Goal: Task Accomplishment & Management: Complete application form

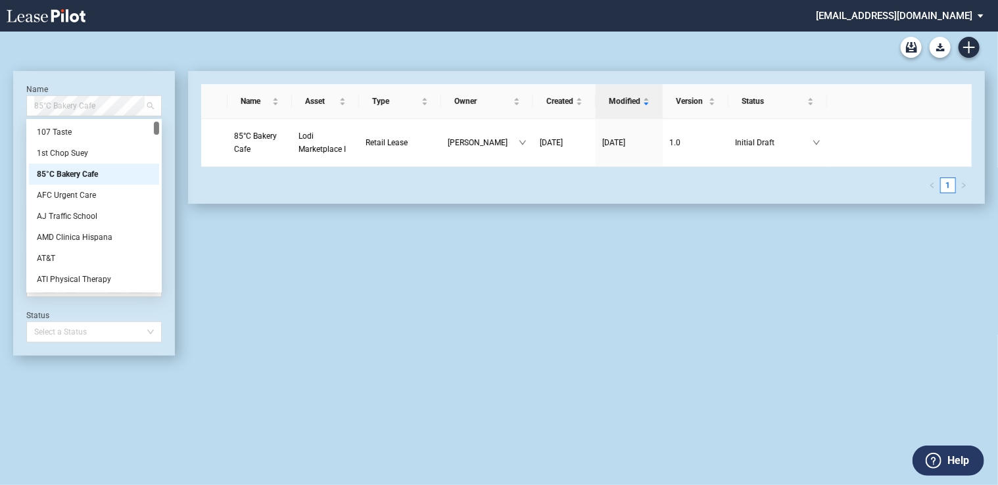
drag, startPoint x: 110, startPoint y: 108, endPoint x: 25, endPoint y: 106, distance: 84.8
click at [25, 106] on div "Name 85°C Bakery Cafe Asset Select Asset Type Retail Lease Owner Select an Owne…" at bounding box center [94, 213] width 162 height 285
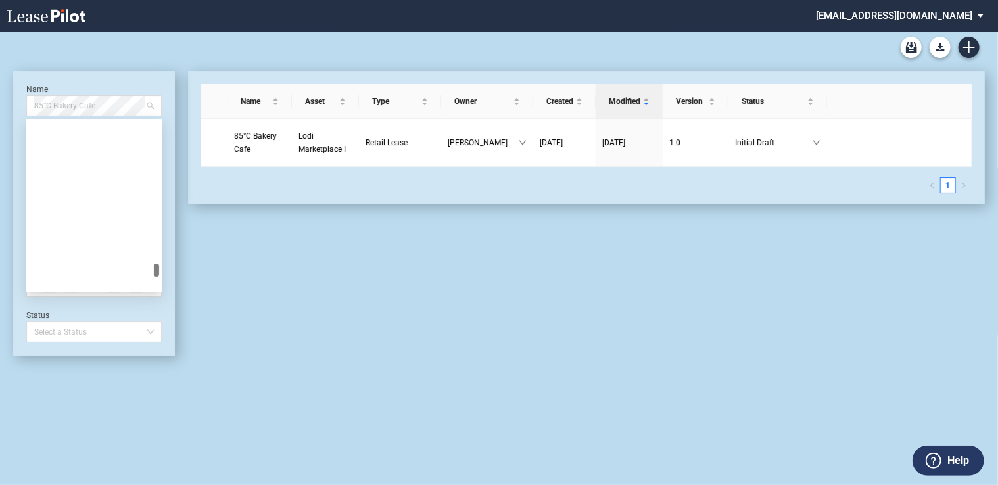
scroll to position [12412, 0]
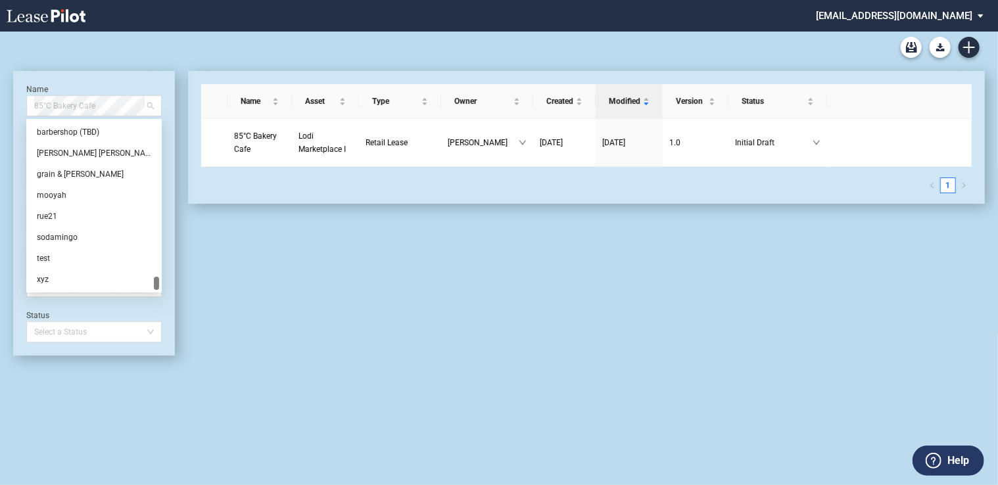
drag, startPoint x: 158, startPoint y: 141, endPoint x: 145, endPoint y: 303, distance: 162.3
click at [145, 303] on div "Name 85°C Bakery Cafe Asset Select Asset Type Retail Lease Owner Select an Owne…" at bounding box center [94, 213] width 162 height 285
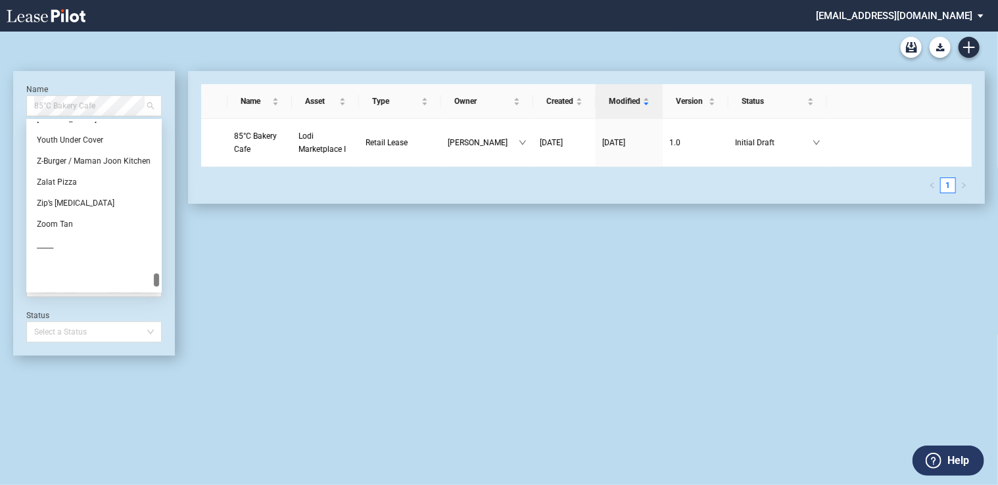
scroll to position [12149, 0]
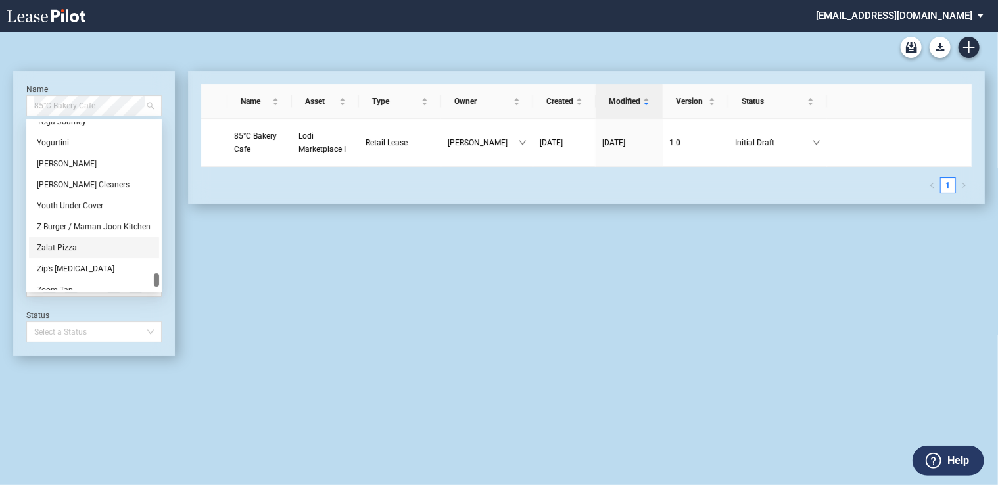
click at [71, 243] on div "Zalat Pizza" at bounding box center [94, 247] width 114 height 13
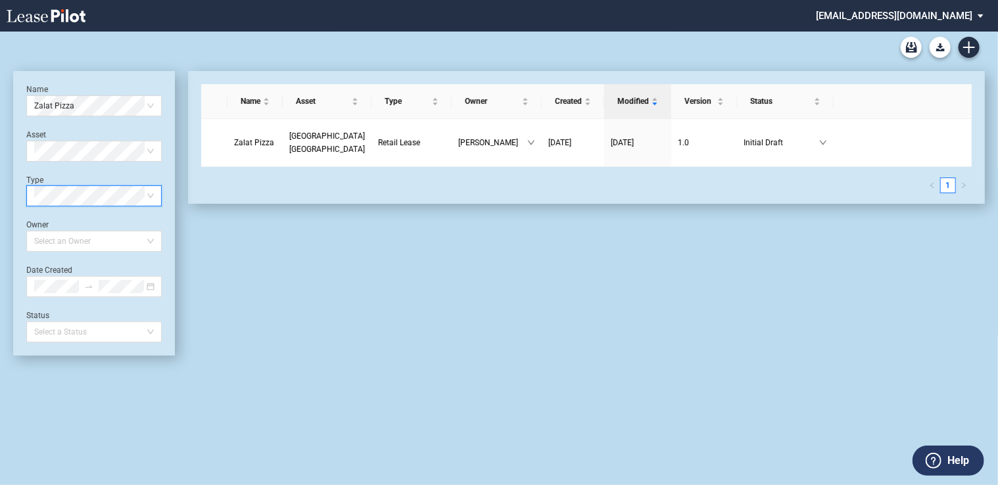
click at [150, 195] on span at bounding box center [94, 196] width 120 height 20
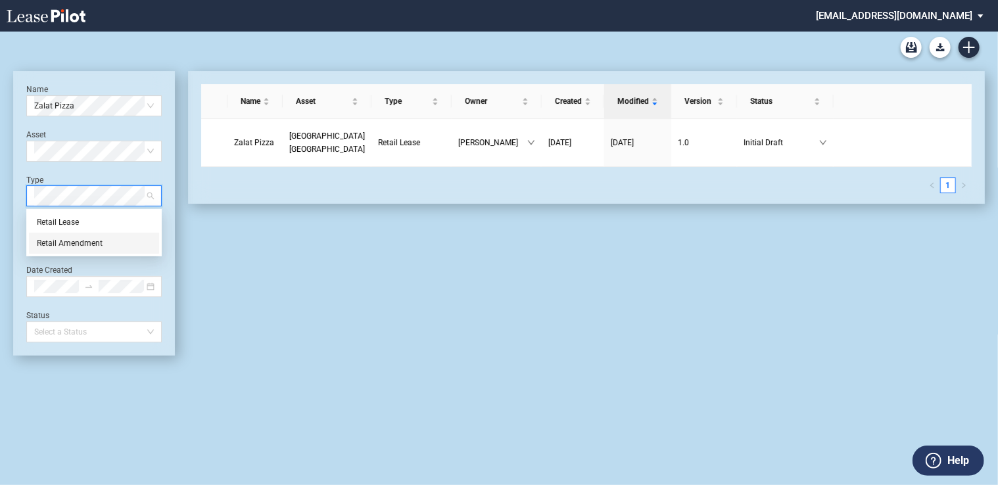
click at [139, 241] on div "Retail Amendment" at bounding box center [94, 243] width 114 height 13
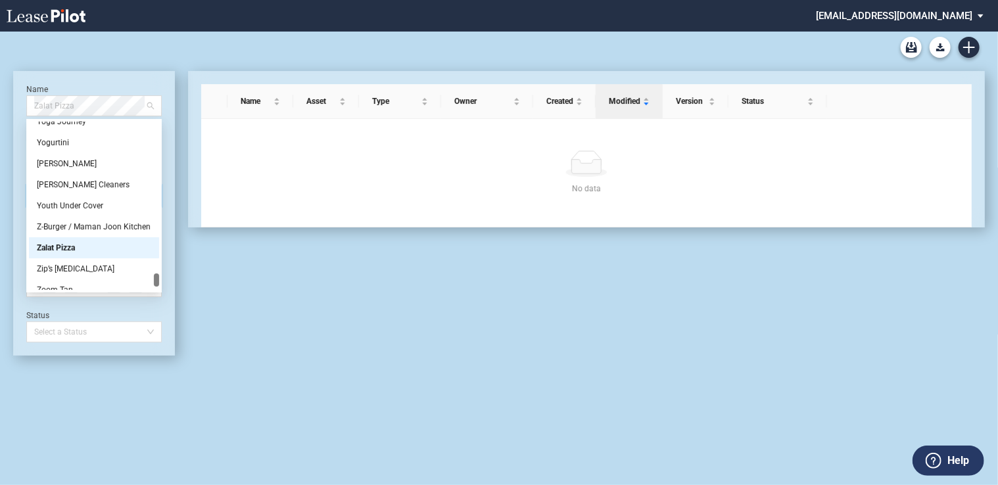
drag, startPoint x: 108, startPoint y: 105, endPoint x: -3, endPoint y: 95, distance: 111.5
click at [0, 95] on html ".bocls-1{fill:#26354a;fill-rule:evenodd} Loading... × [EMAIL_ADDRESS][DOMAIN_NA…" at bounding box center [499, 242] width 998 height 485
click at [969, 46] on use "Create new document" at bounding box center [969, 47] width 12 height 12
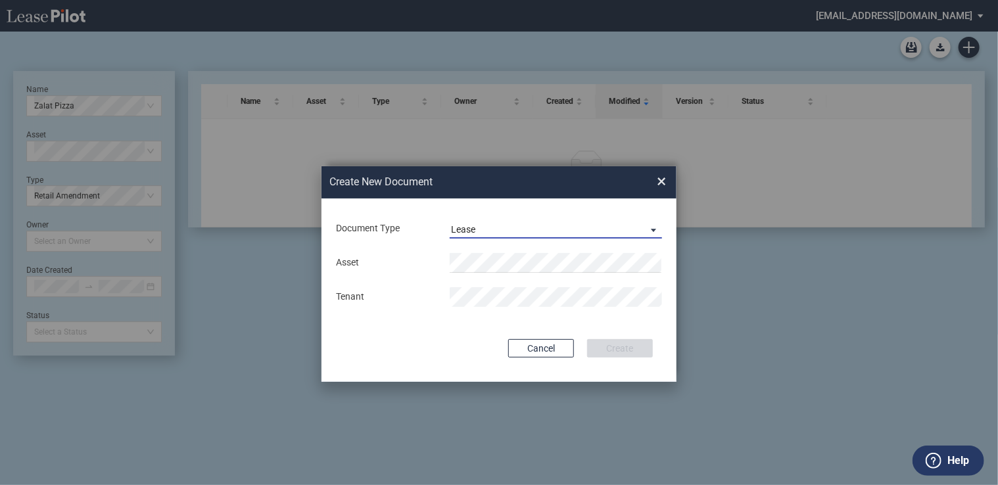
click at [528, 222] on md-select-value "Lease" at bounding box center [556, 229] width 212 height 20
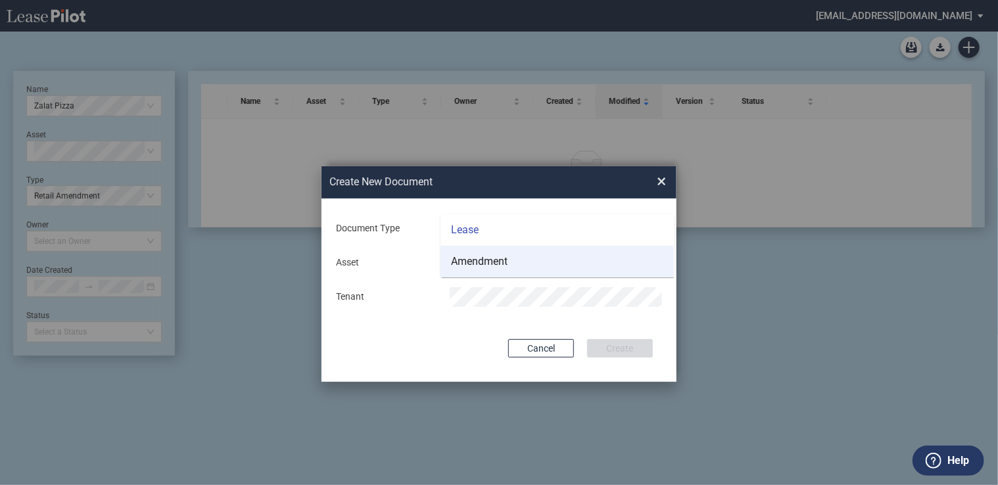
click at [521, 259] on md-option "Amendment" at bounding box center [556, 262] width 233 height 32
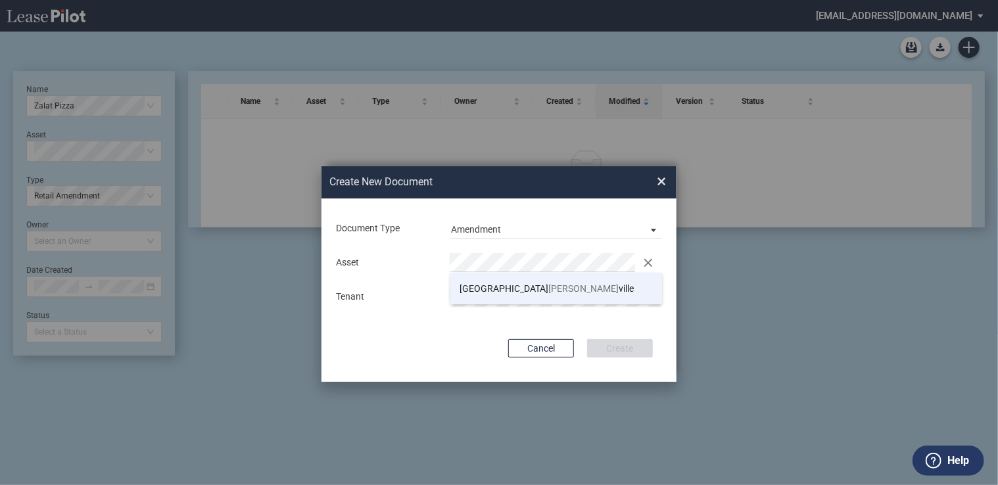
click at [549, 291] on span "[PERSON_NAME]" at bounding box center [584, 288] width 70 height 11
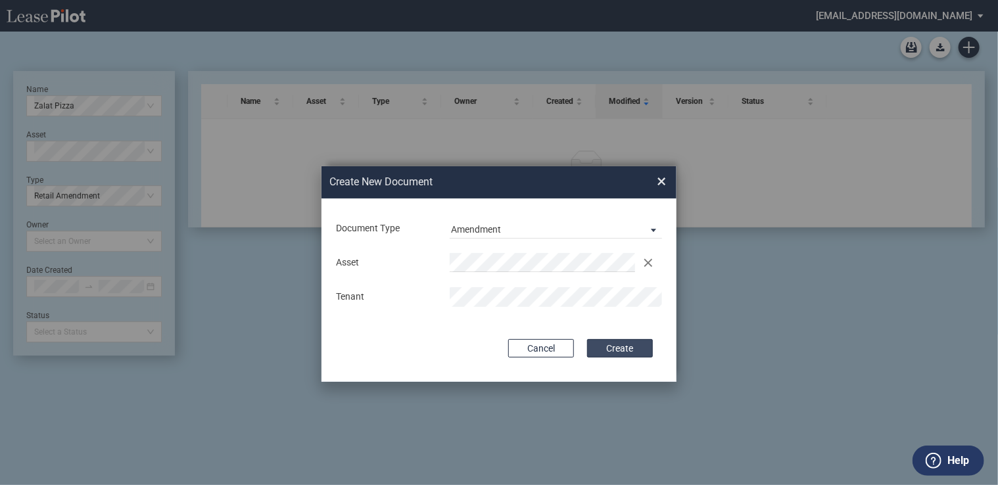
click at [623, 345] on button "Create" at bounding box center [620, 348] width 66 height 18
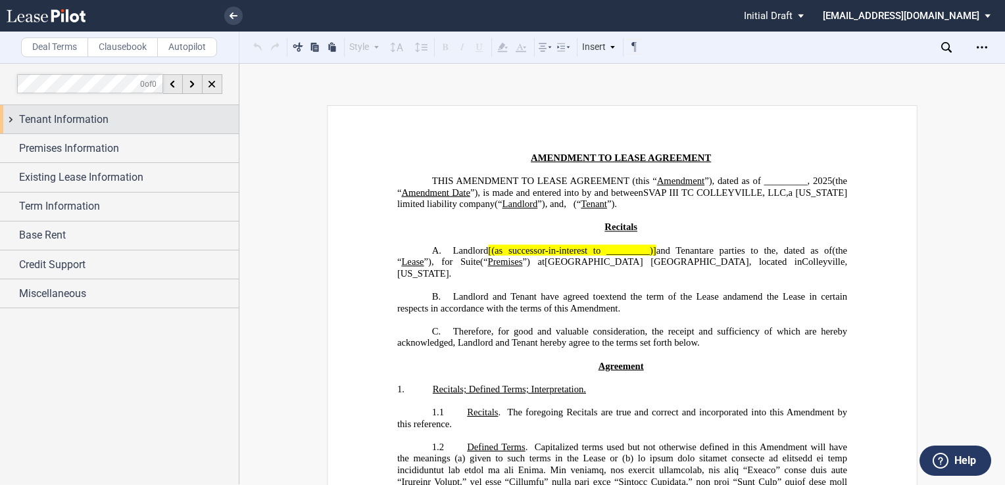
click at [108, 118] on span "Tenant Information" at bounding box center [63, 120] width 89 height 16
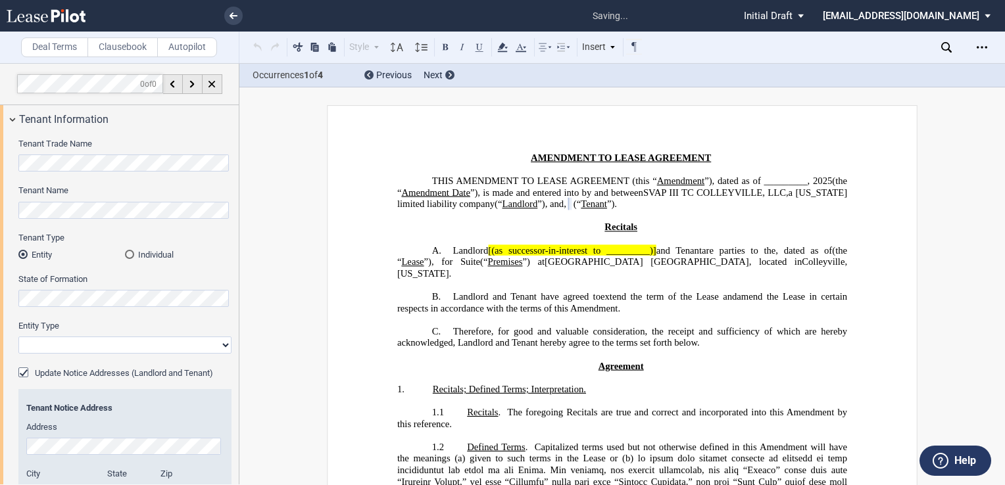
select select "limited liability company"
click at [22, 373] on div "Update Notice Addresses (Landlord and Tenant)" at bounding box center [24, 373] width 13 height 13
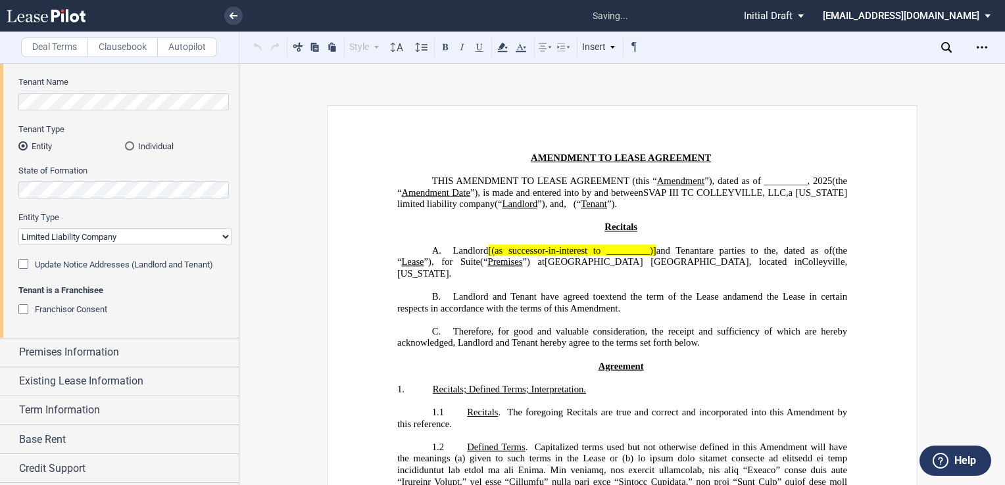
scroll to position [131, 0]
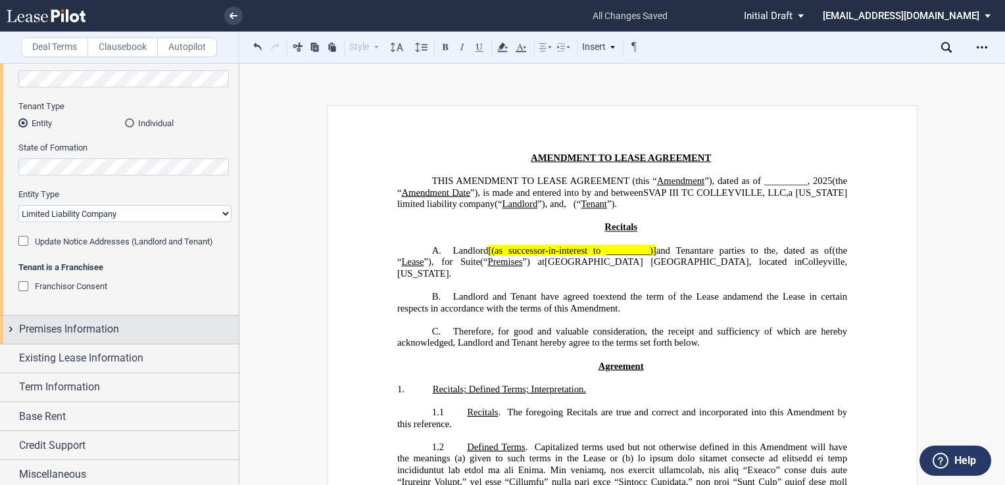
click at [100, 331] on span "Premises Information" at bounding box center [69, 329] width 100 height 16
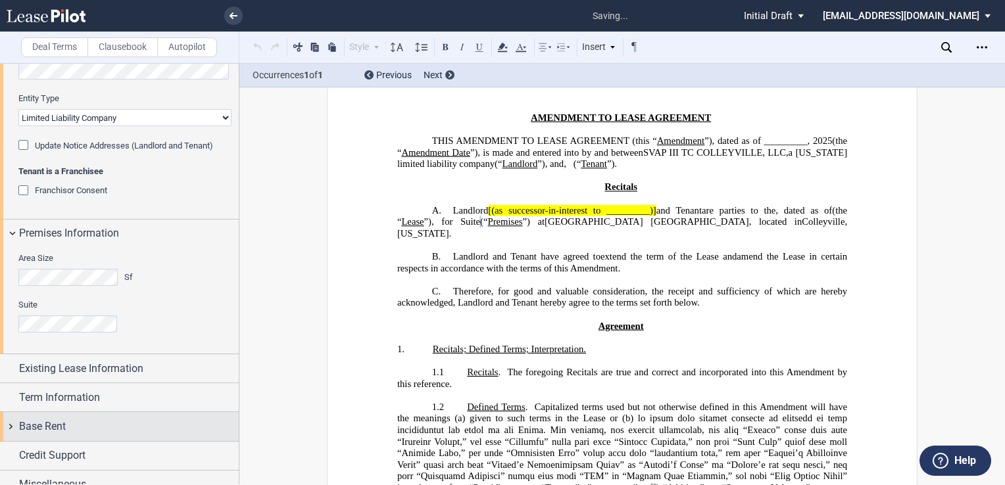
scroll to position [241, 0]
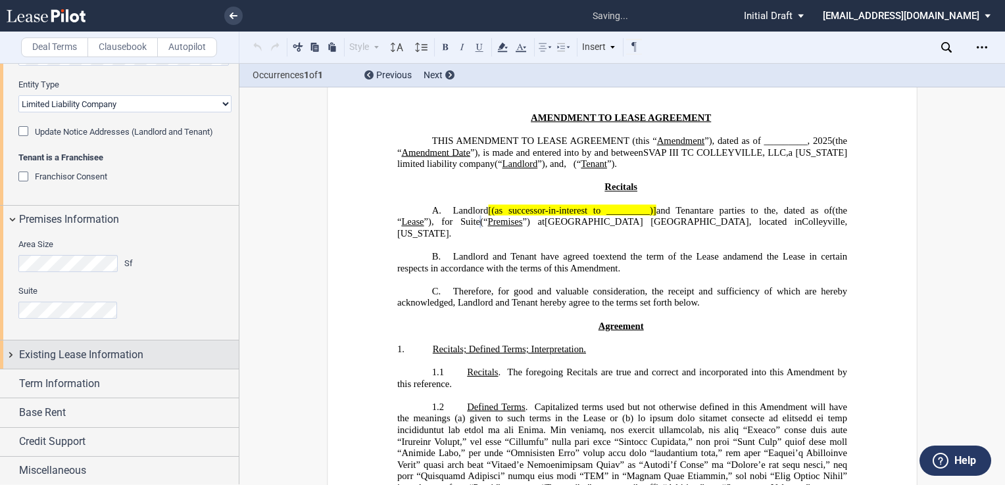
click at [104, 356] on span "Existing Lease Information" at bounding box center [81, 355] width 124 height 16
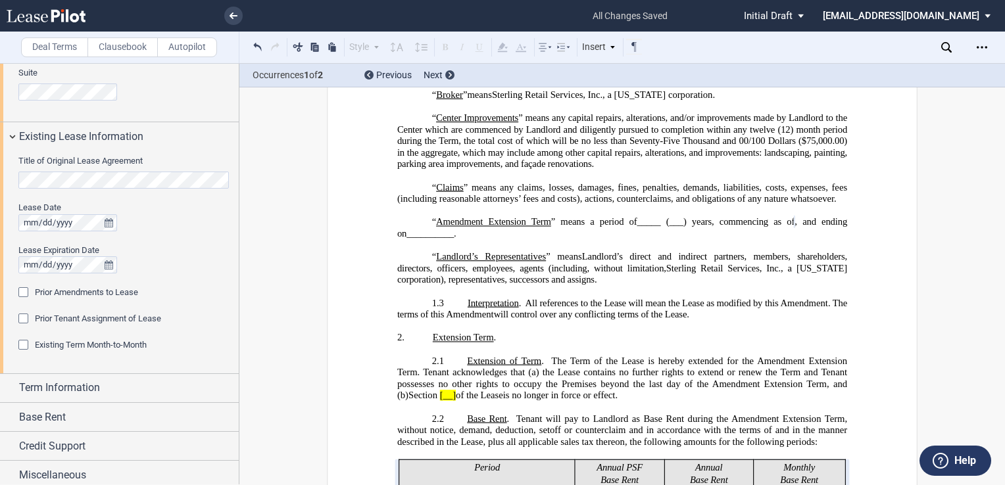
scroll to position [463, 0]
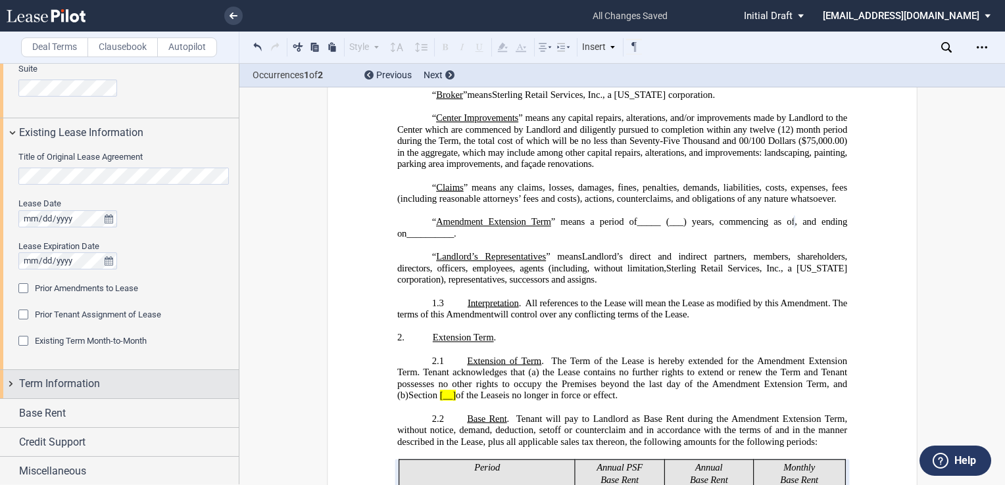
click at [77, 386] on span "Term Information" at bounding box center [59, 384] width 81 height 16
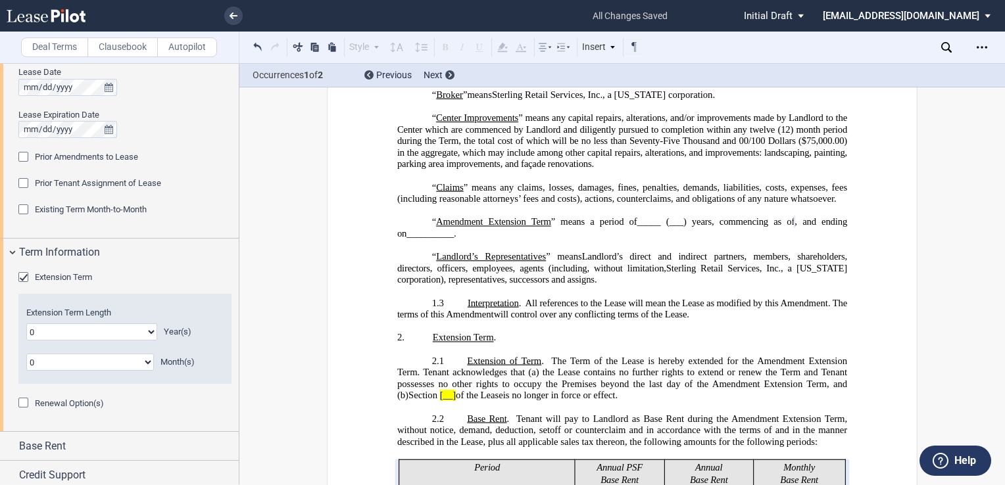
click at [24, 275] on div "Extension Term" at bounding box center [24, 278] width 13 height 13
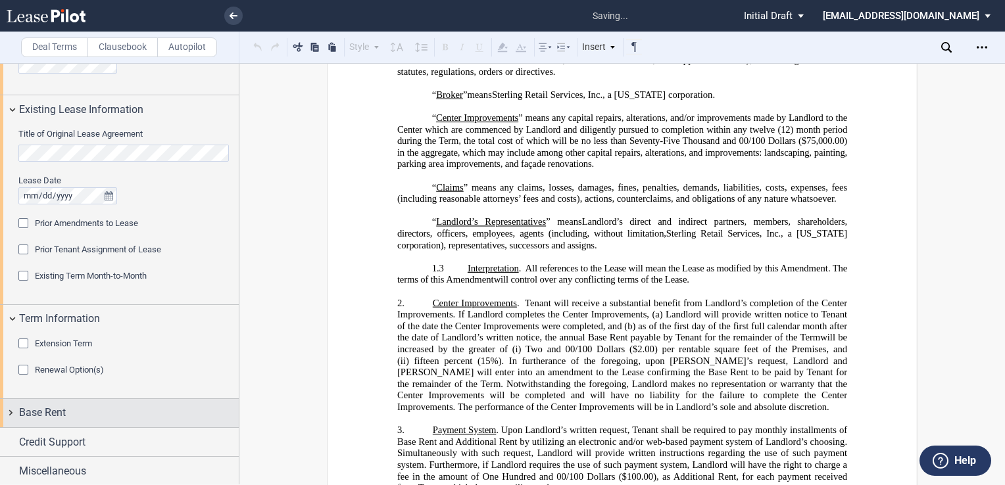
click at [79, 414] on div "Base Rent" at bounding box center [129, 413] width 220 height 16
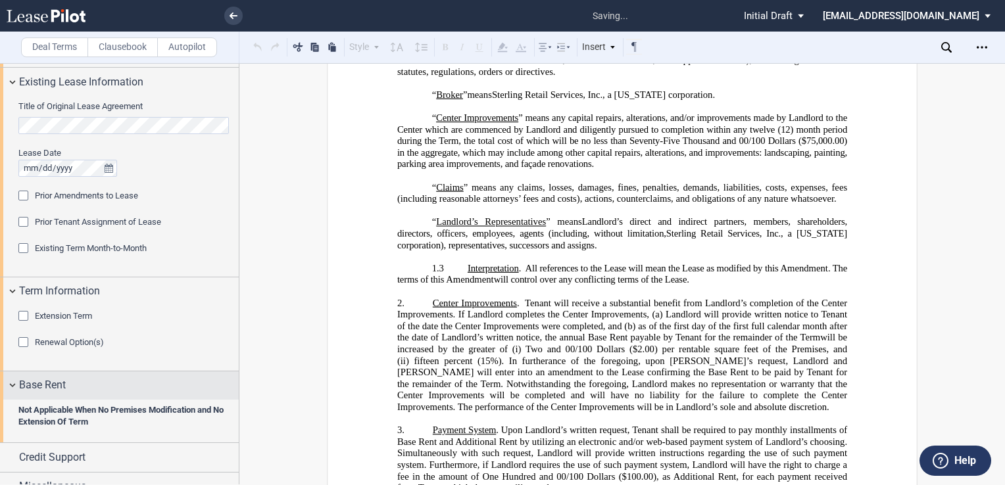
scroll to position [530, 0]
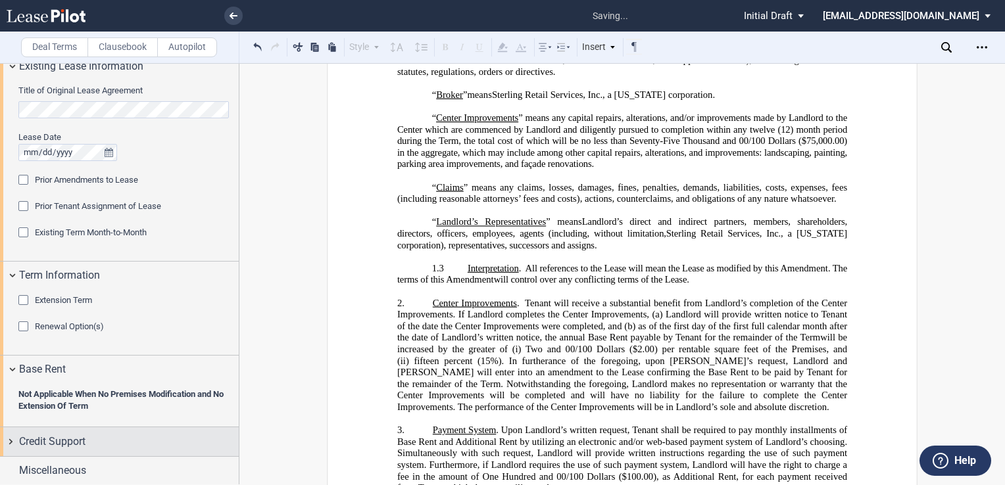
click at [74, 437] on span "Credit Support" at bounding box center [52, 442] width 66 height 16
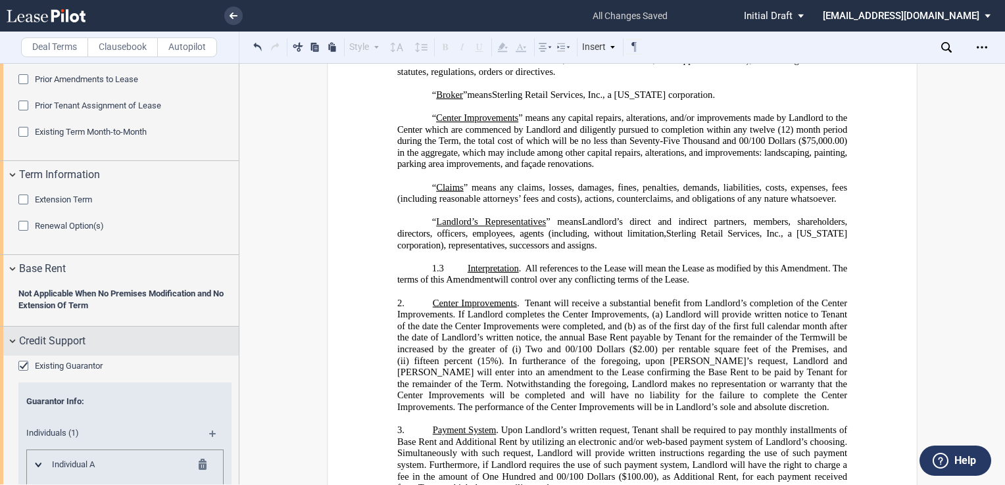
scroll to position [727, 0]
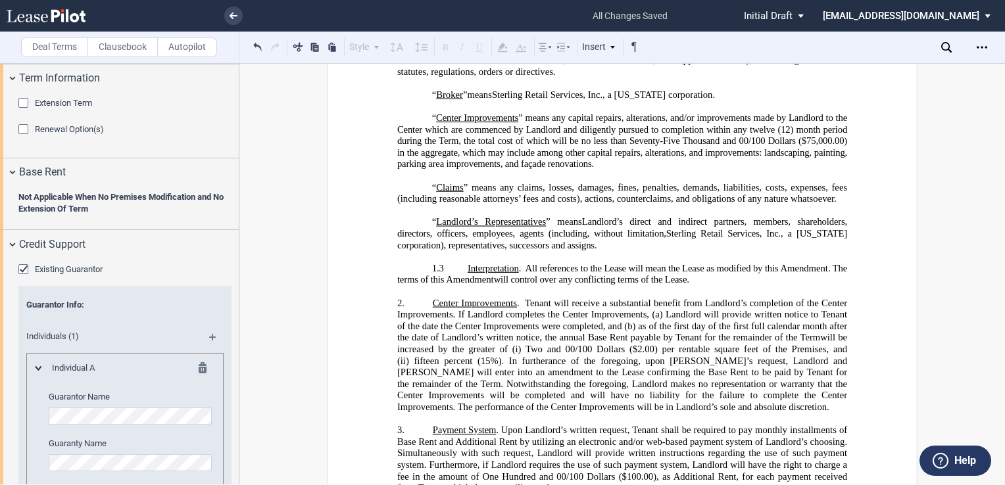
click at [24, 266] on div "Existing Guarantor" at bounding box center [24, 270] width 13 height 13
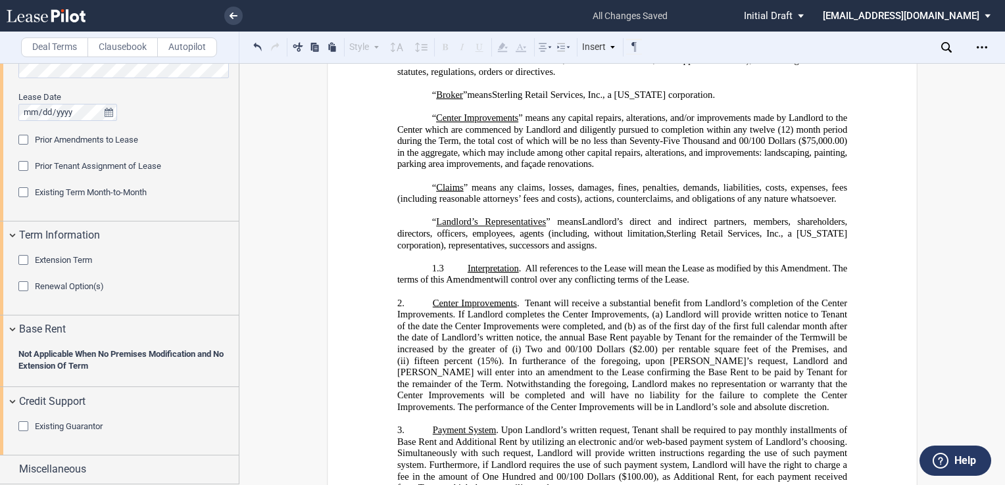
scroll to position [568, 0]
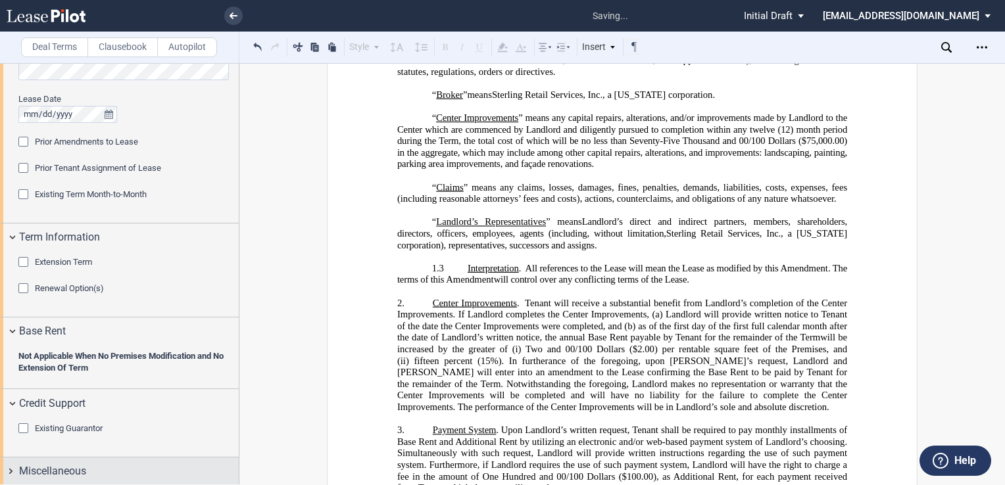
click at [75, 469] on span "Miscellaneous" at bounding box center [52, 471] width 67 height 16
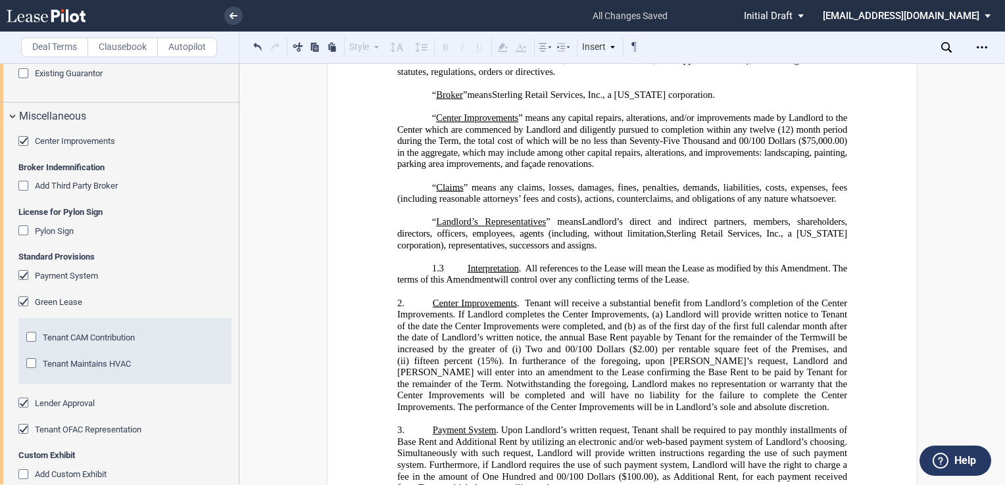
scroll to position [941, 0]
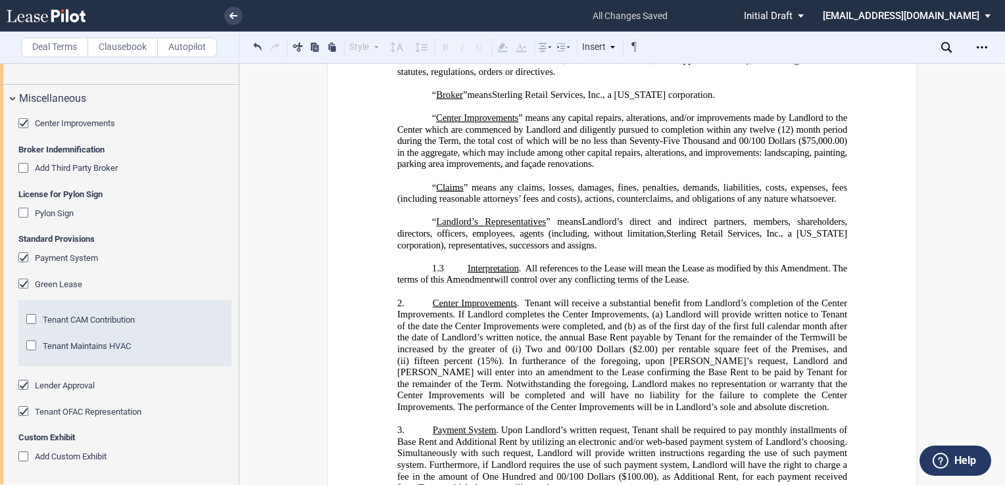
click at [21, 283] on div "Green Lease" at bounding box center [24, 285] width 13 height 13
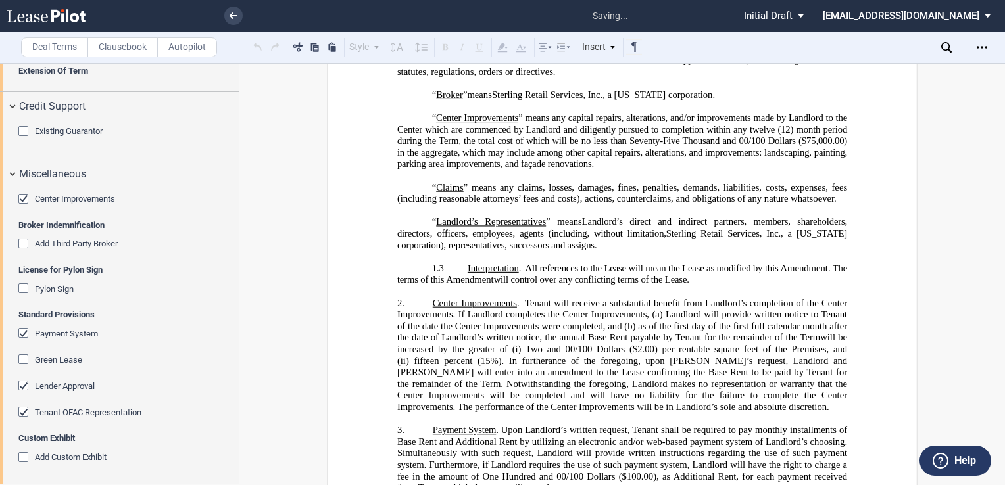
click at [20, 332] on div "Payment System" at bounding box center [24, 334] width 13 height 13
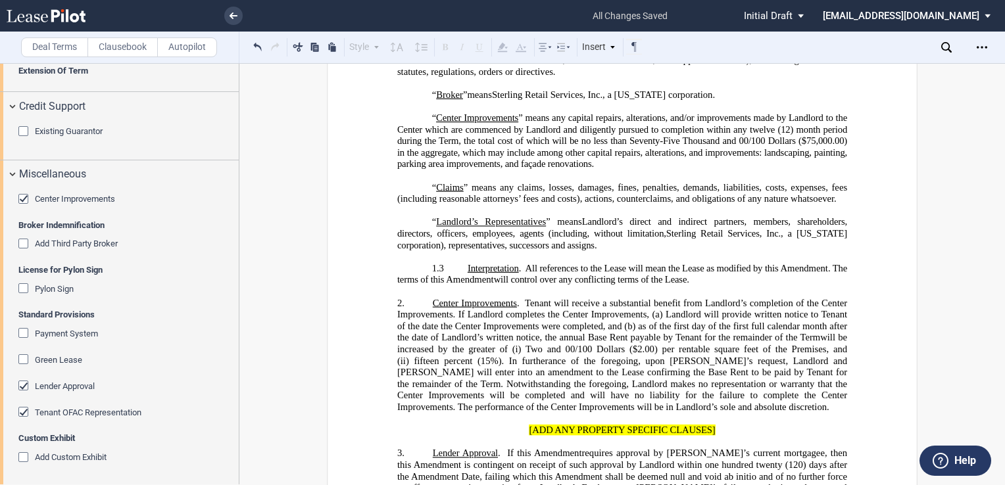
click at [25, 356] on div "Green Lease" at bounding box center [24, 360] width 13 height 13
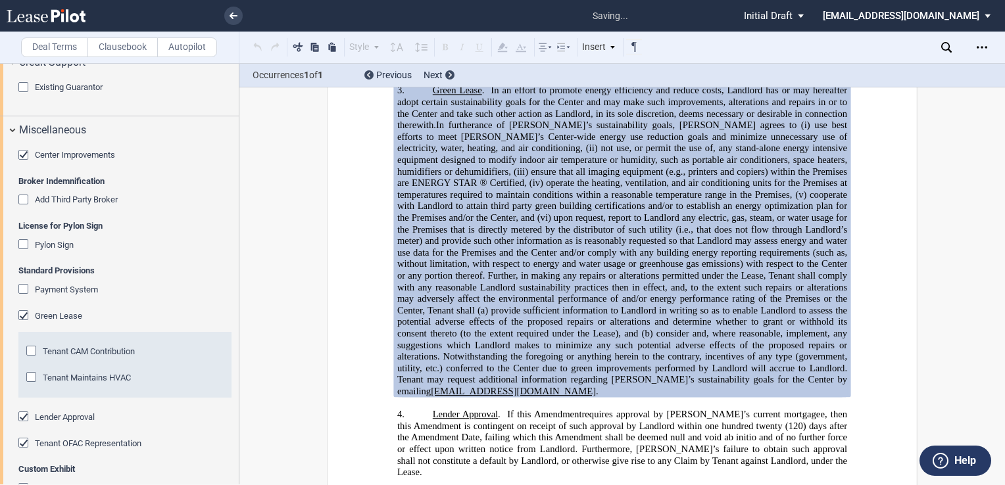
scroll to position [941, 0]
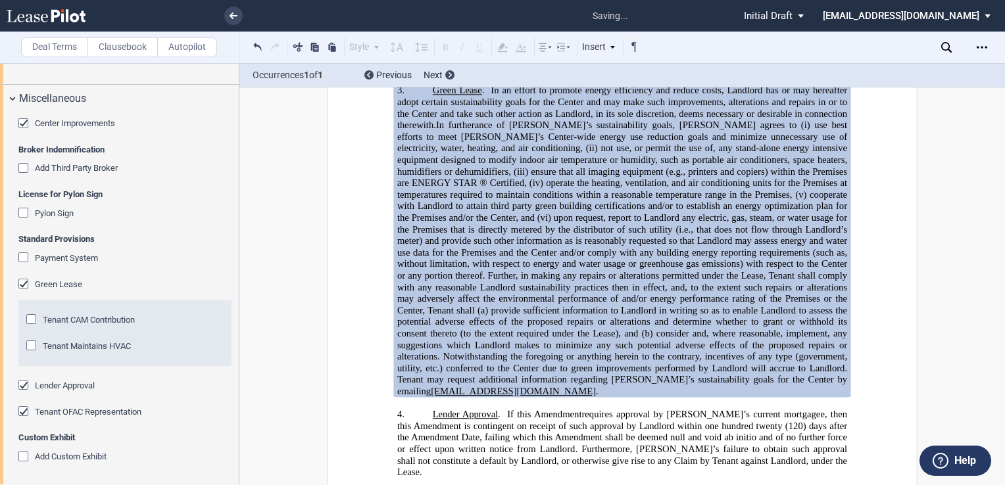
click at [25, 408] on div "Tenant OFAC Representation" at bounding box center [24, 412] width 13 height 13
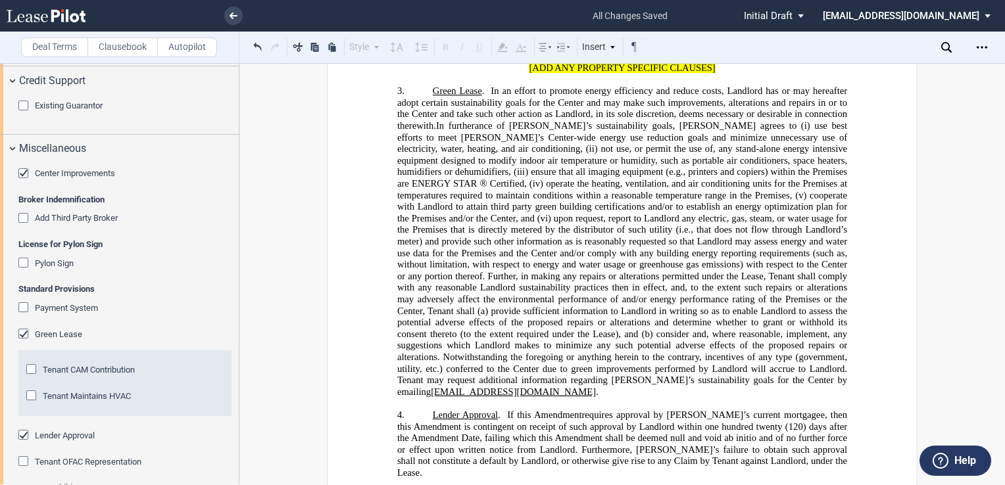
scroll to position [920, 0]
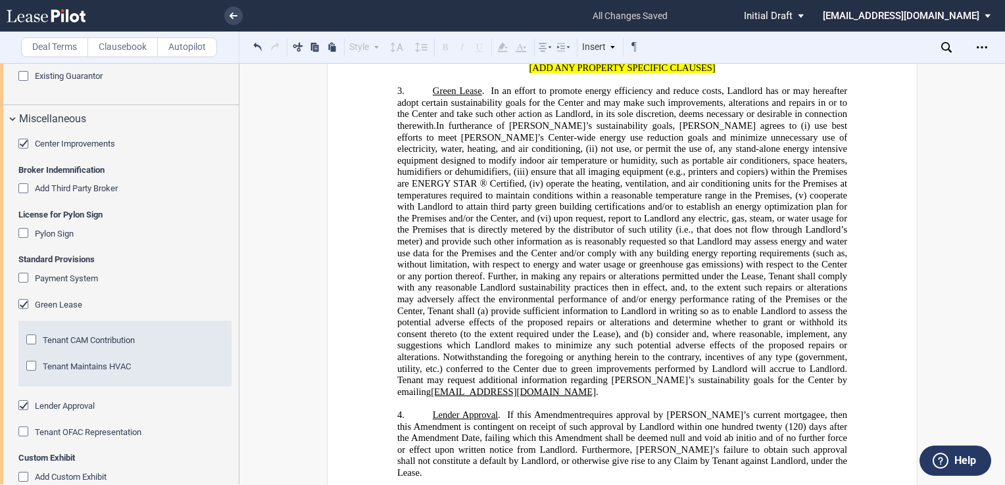
click at [30, 338] on div "Tenant CAM Contribution" at bounding box center [32, 341] width 13 height 13
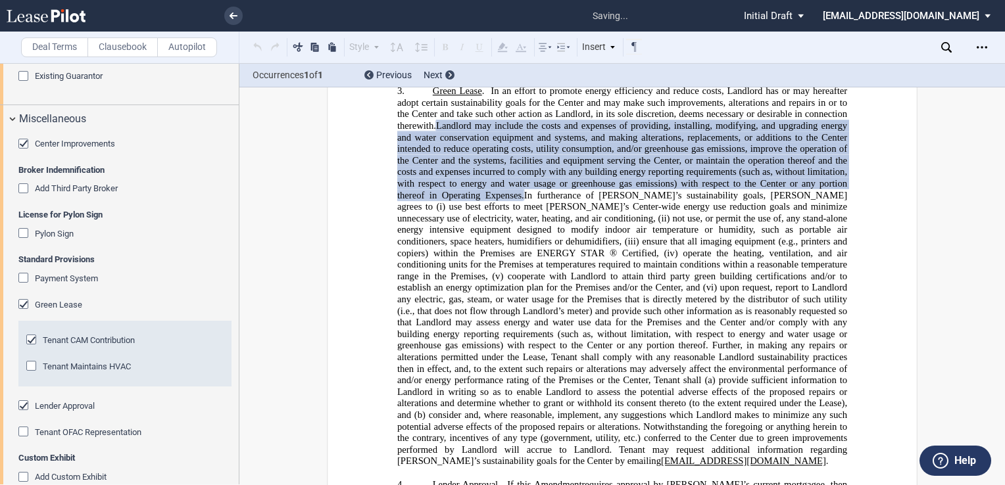
click at [31, 367] on div "Tenant Maintains HVAC" at bounding box center [32, 367] width 13 height 13
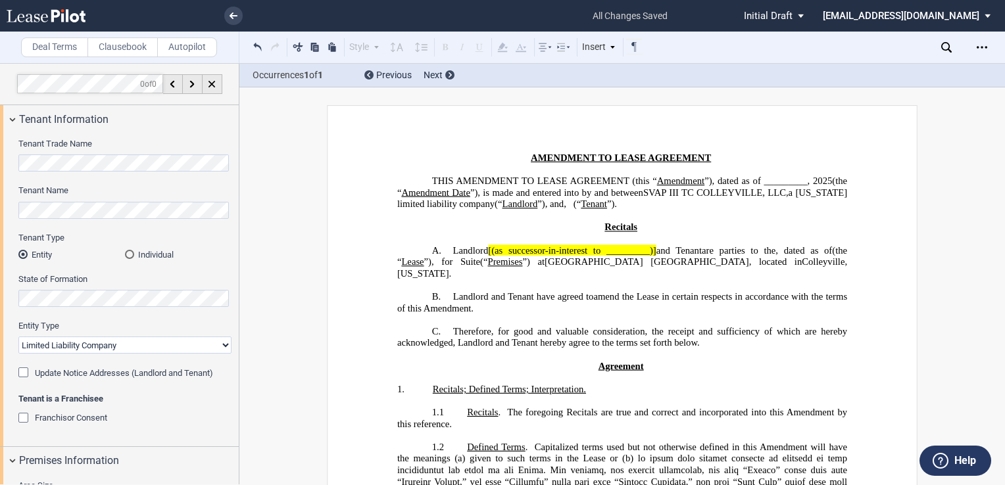
scroll to position [66, 0]
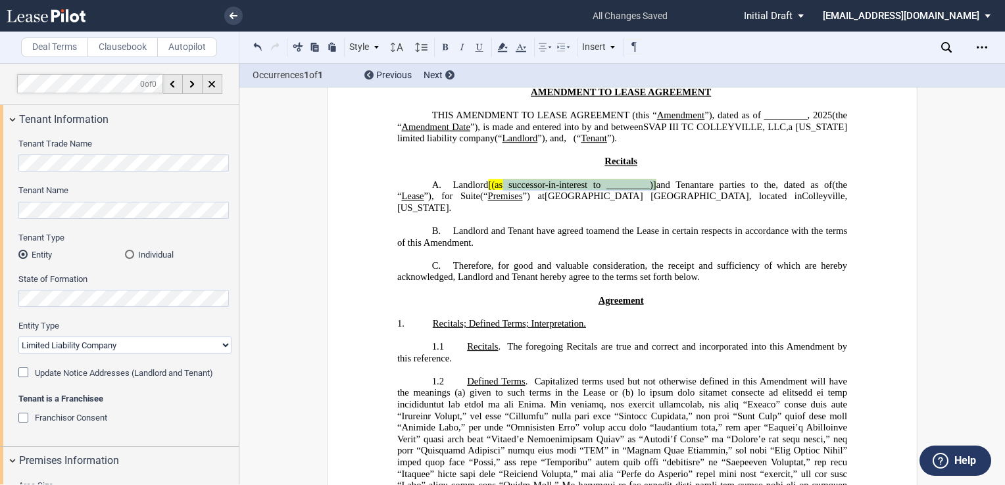
drag, startPoint x: 650, startPoint y: 195, endPoint x: 502, endPoint y: 199, distance: 148.0
click at [502, 190] on span "Landlord [(as successor-in-interest to _________)] and Tenant" at bounding box center [577, 184] width 248 height 11
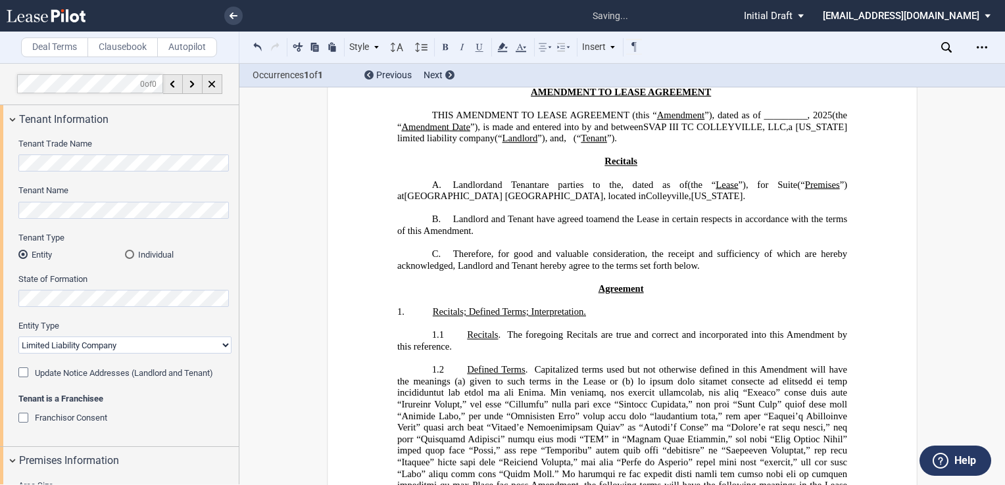
click at [704, 121] on span "”), dated as of _________," at bounding box center [756, 115] width 105 height 11
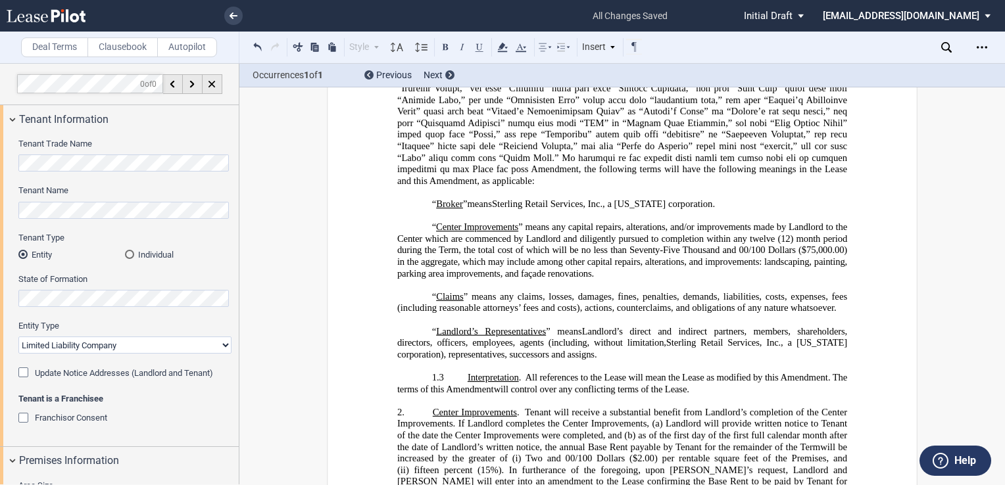
scroll to position [394, 0]
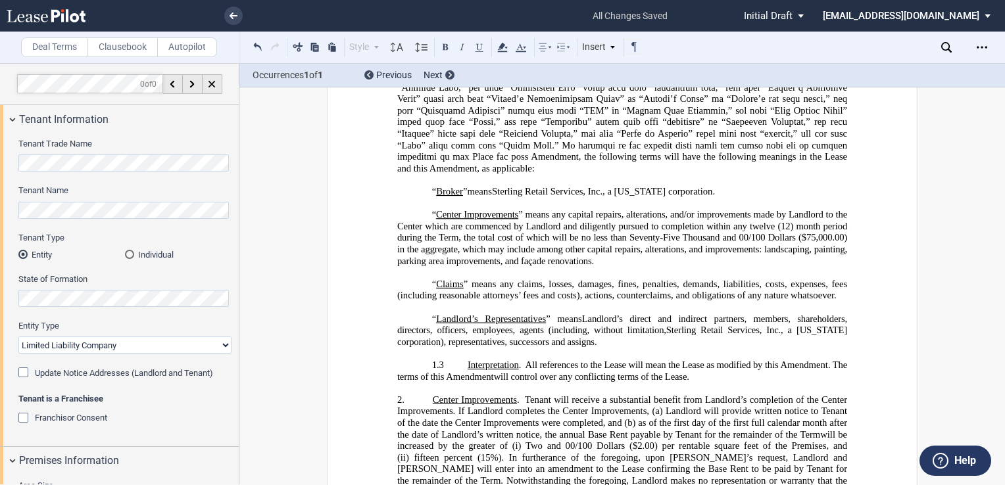
click at [694, 198] on p "“ Broker ” means, collectively, ﻿ ﻿ , and Sterling Retail Services, Inc., a Flo…" at bounding box center [622, 192] width 450 height 12
drag, startPoint x: 695, startPoint y: 202, endPoint x: 424, endPoint y: 204, distance: 270.9
click at [424, 198] on p "“ Broker ” means, collectively, ﻿ ﻿ , and Sterling Retail Services, Inc., a Flo…" at bounding box center [622, 192] width 450 height 12
drag, startPoint x: 424, startPoint y: 204, endPoint x: 544, endPoint y: 217, distance: 120.4
click at [544, 209] on p "﻿" at bounding box center [622, 203] width 450 height 12
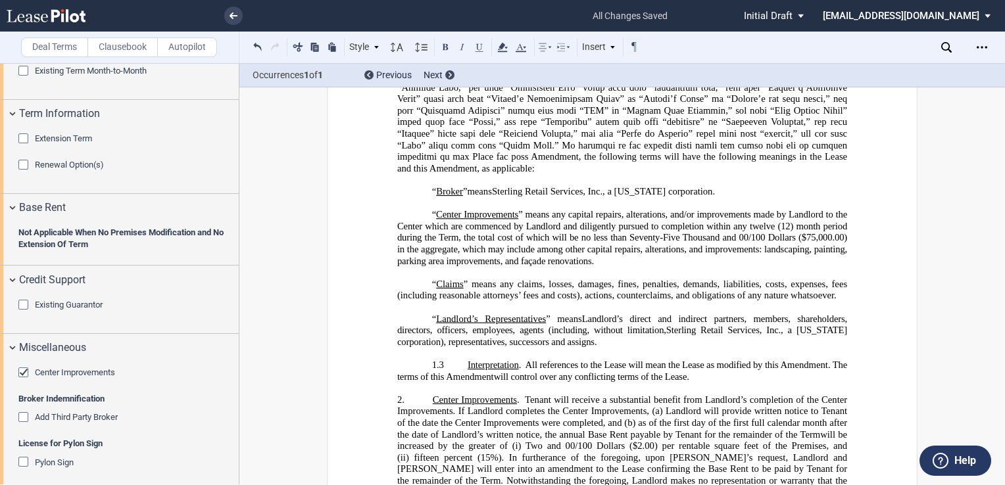
scroll to position [723, 0]
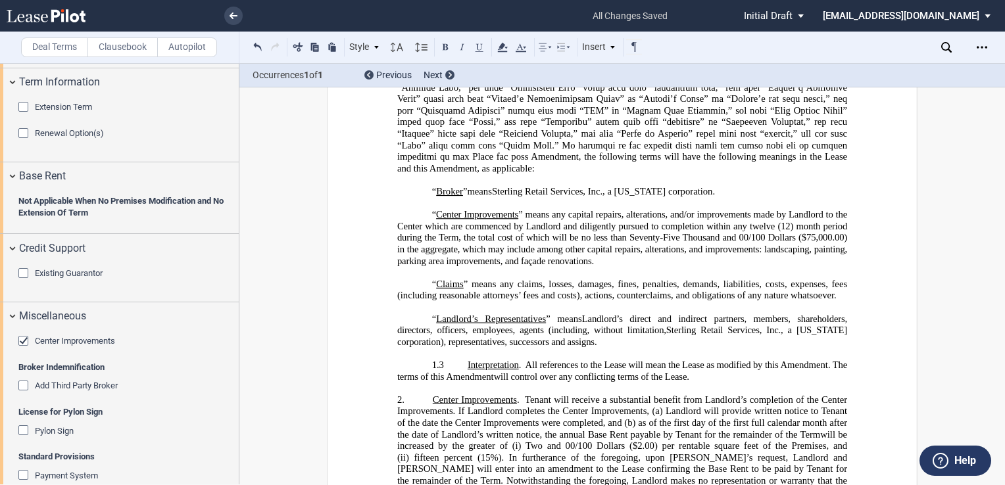
click at [70, 339] on span "Center Improvements" at bounding box center [75, 341] width 80 height 10
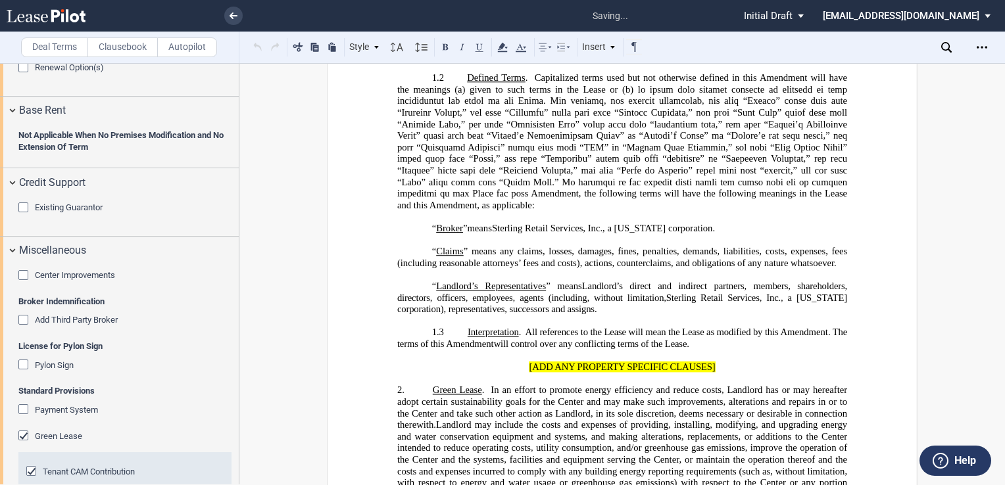
scroll to position [329, 0]
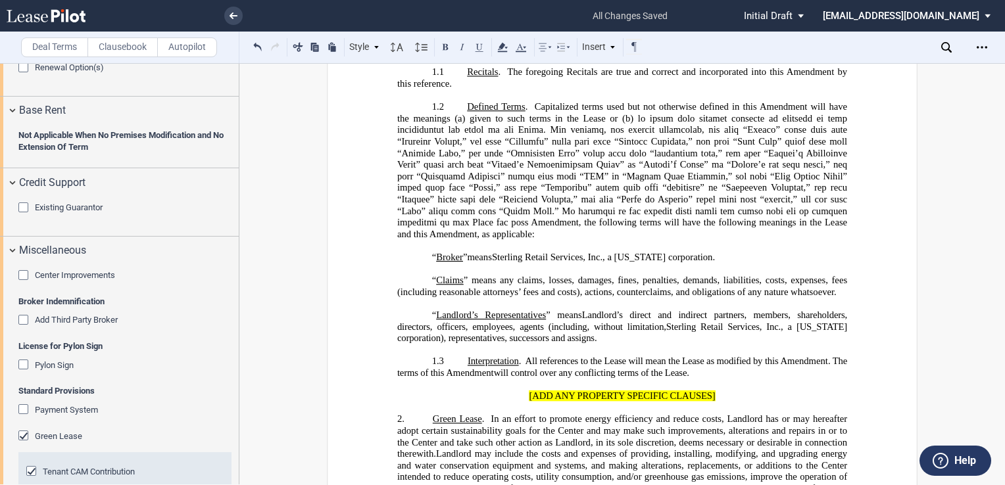
click at [505, 332] on span "Landlord’s direct and indirect partners, members, shareholders, directors, offi…" at bounding box center [623, 321] width 452 height 22
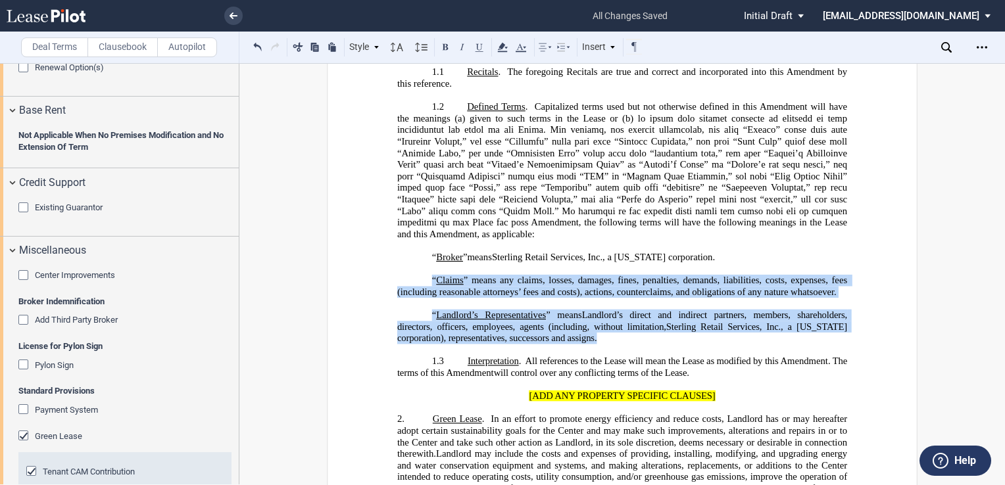
drag, startPoint x: 598, startPoint y: 351, endPoint x: 422, endPoint y: 290, distance: 185.9
drag, startPoint x: 422, startPoint y: 290, endPoint x: 458, endPoint y: 293, distance: 36.3
click at [458, 286] on span "Claims" at bounding box center [450, 280] width 28 height 11
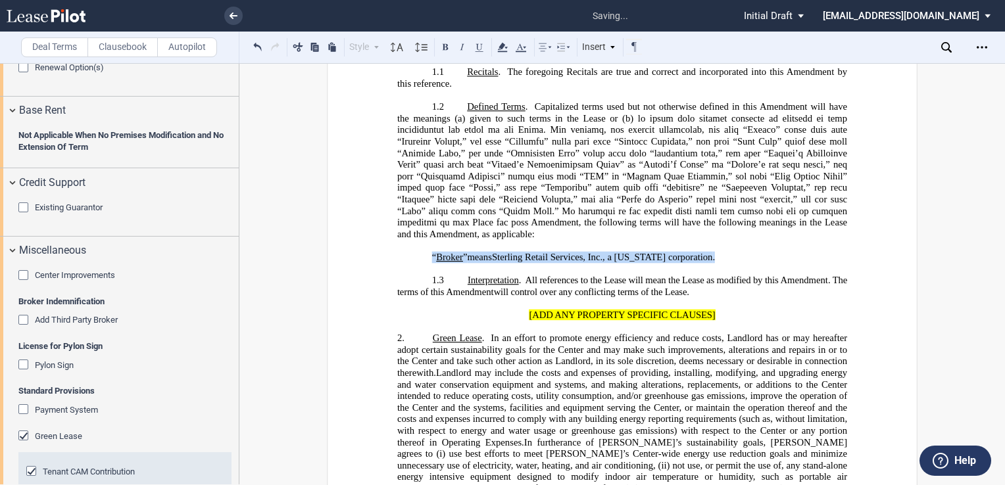
drag, startPoint x: 699, startPoint y: 266, endPoint x: 414, endPoint y: 272, distance: 286.0
click at [414, 264] on p "“ Broker ” means, collectively, ﻿ ﻿ , and Sterling Retail Services, Inc., a Flo…" at bounding box center [622, 258] width 450 height 12
click at [504, 45] on use at bounding box center [502, 47] width 10 height 9
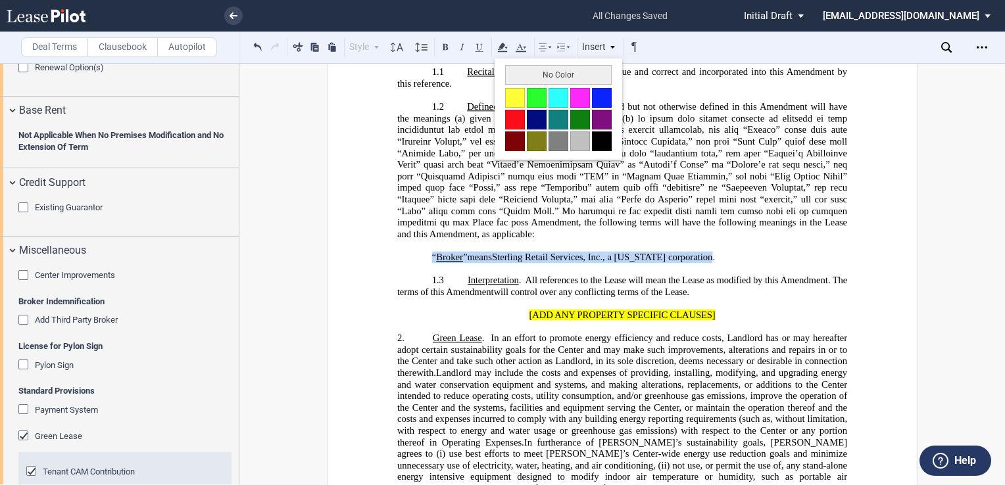
click at [506, 95] on button at bounding box center [515, 98] width 20 height 20
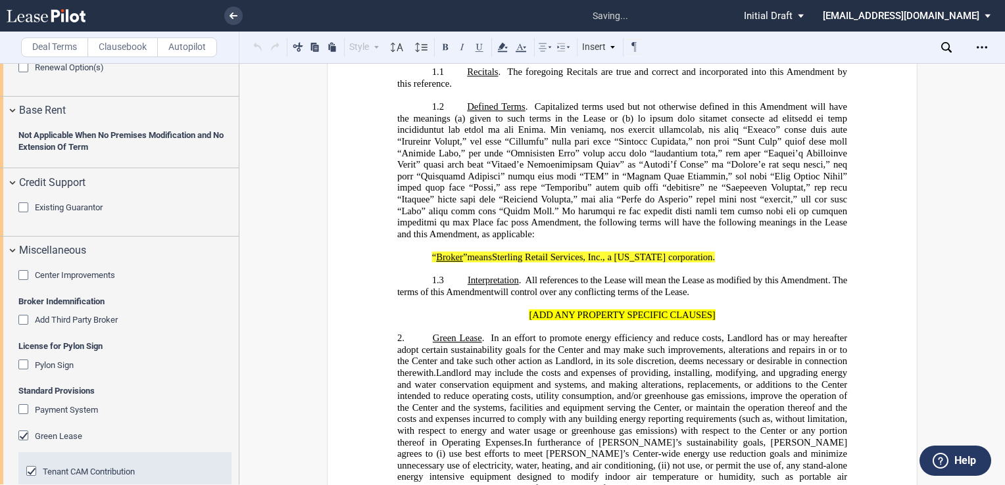
click at [559, 192] on span at bounding box center [623, 170] width 452 height 115
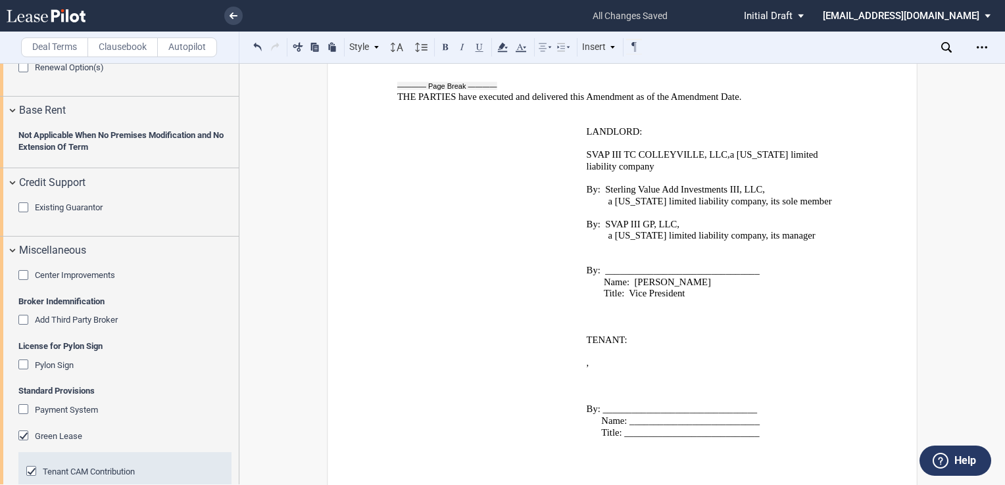
scroll to position [1699, 0]
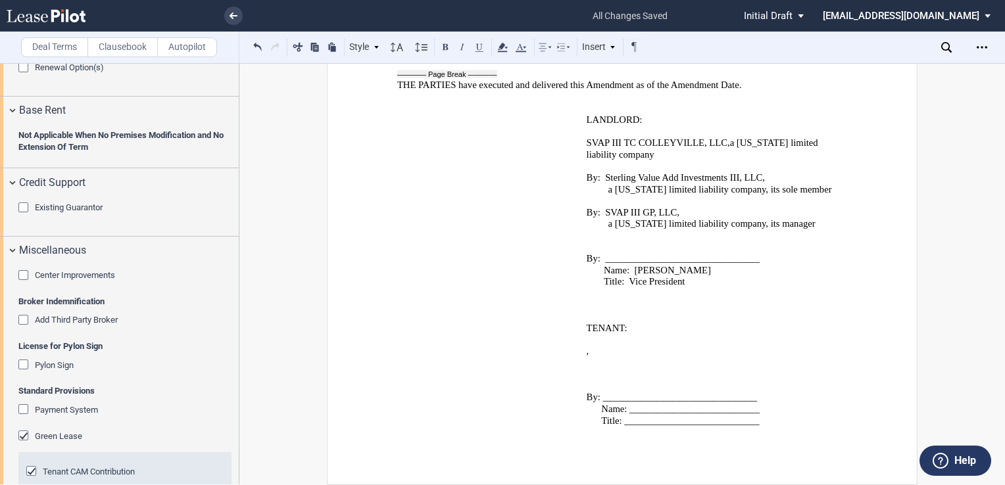
click at [718, 429] on p "﻿" at bounding box center [714, 433] width 256 height 12
drag, startPoint x: 757, startPoint y: 425, endPoint x: 623, endPoint y: 422, distance: 134.1
click at [623, 422] on p "Title: ____________________________" at bounding box center [714, 421] width 256 height 12
drag, startPoint x: 757, startPoint y: 410, endPoint x: 628, endPoint y: 412, distance: 128.9
click at [628, 412] on p "Name: ___________________________" at bounding box center [714, 410] width 256 height 12
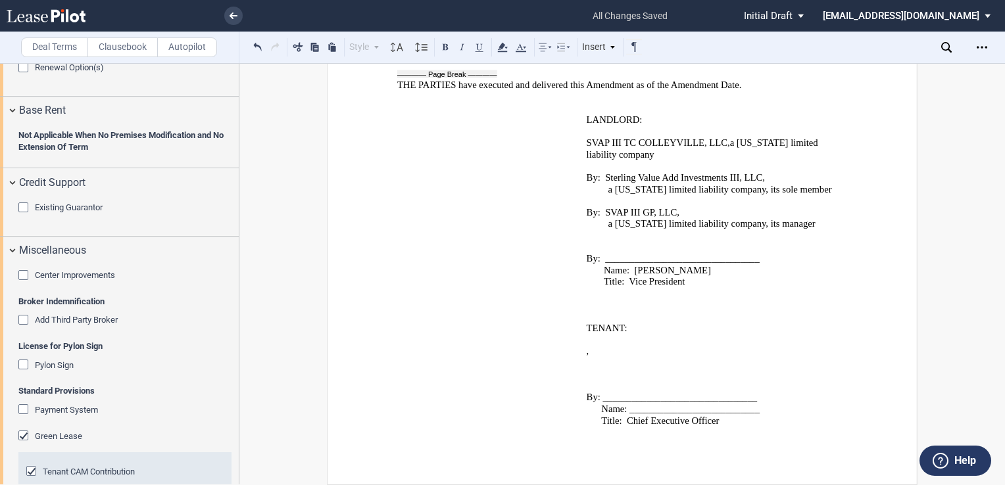
click at [628, 412] on span "Name: ___________________________" at bounding box center [680, 409] width 158 height 11
drag, startPoint x: 684, startPoint y: 412, endPoint x: 628, endPoint y: 412, distance: 55.2
click at [628, 412] on p "Name: ﻿Khanh Nguyen" at bounding box center [714, 410] width 256 height 12
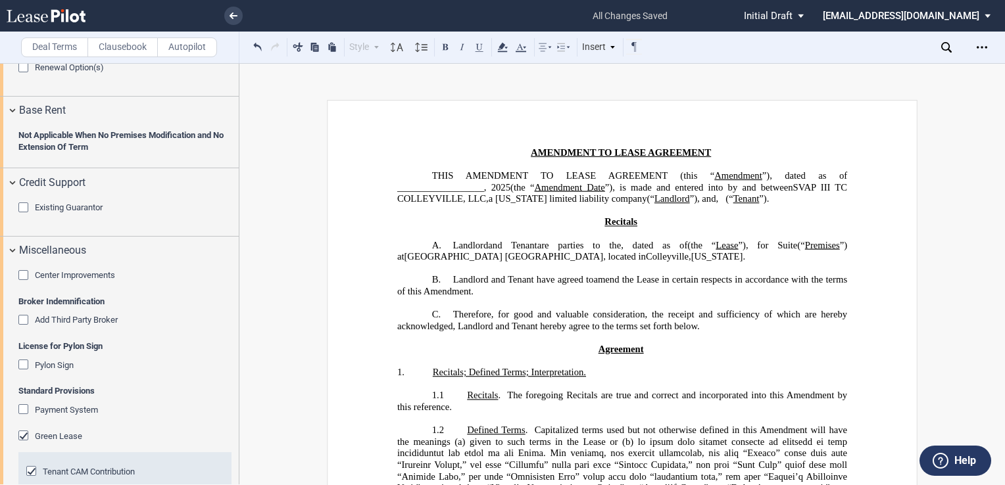
scroll to position [0, 0]
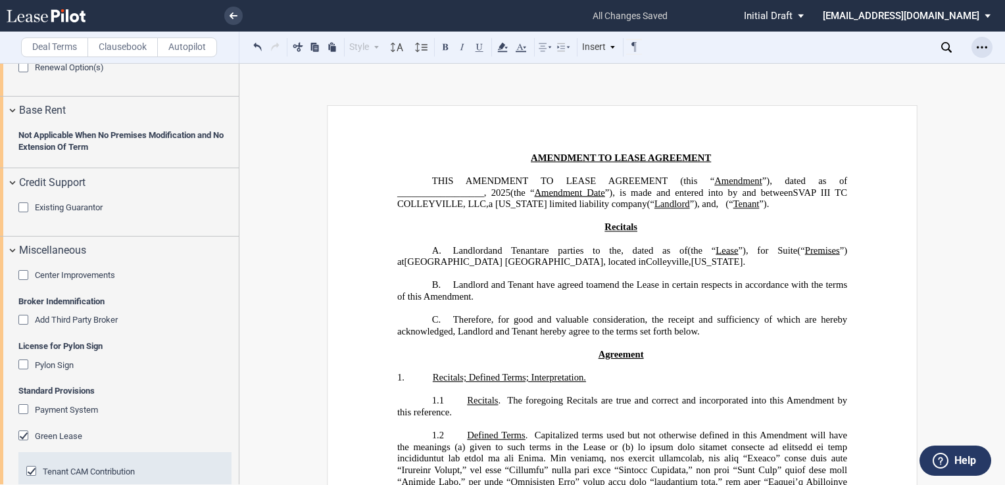
click at [981, 42] on icon "Open Lease options menu" at bounding box center [981, 47] width 11 height 11
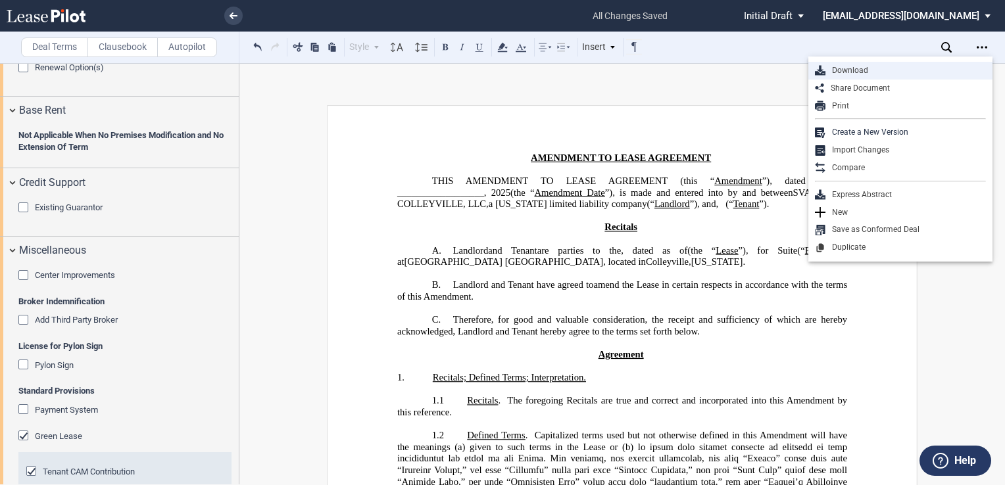
click at [837, 67] on div "Download" at bounding box center [905, 70] width 160 height 11
